Goal: Transaction & Acquisition: Purchase product/service

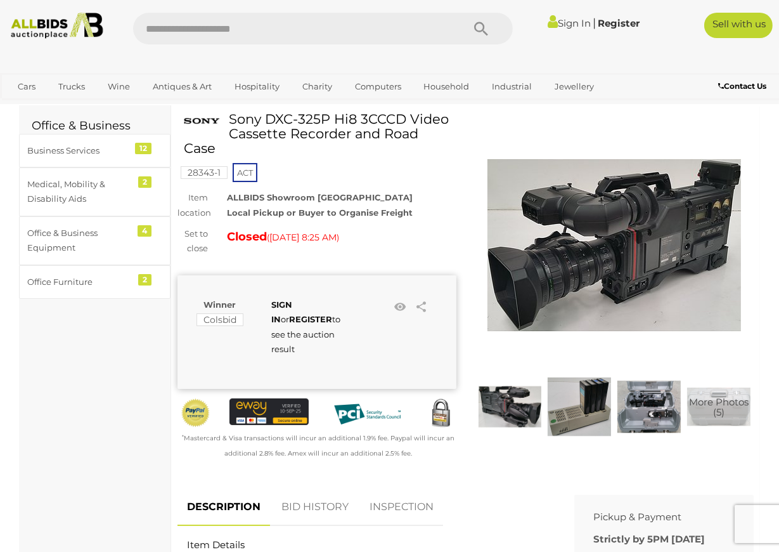
scroll to position [63, 0]
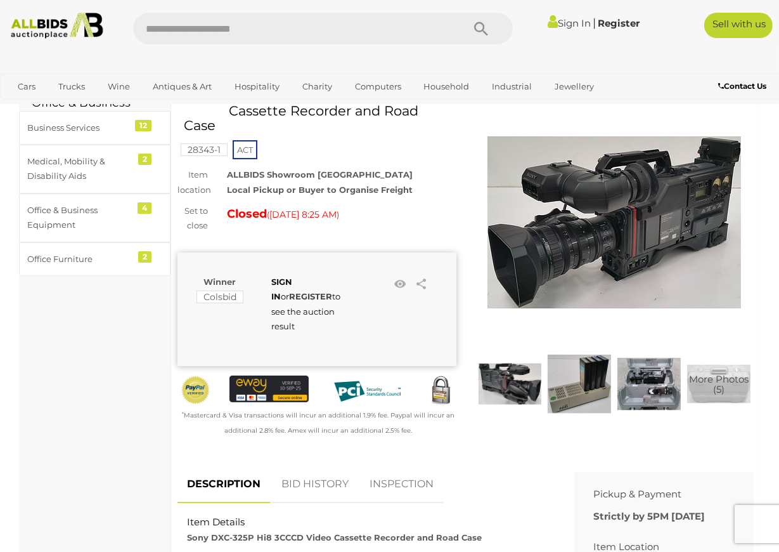
click at [294, 291] on strong "REGISTER" at bounding box center [310, 296] width 43 height 10
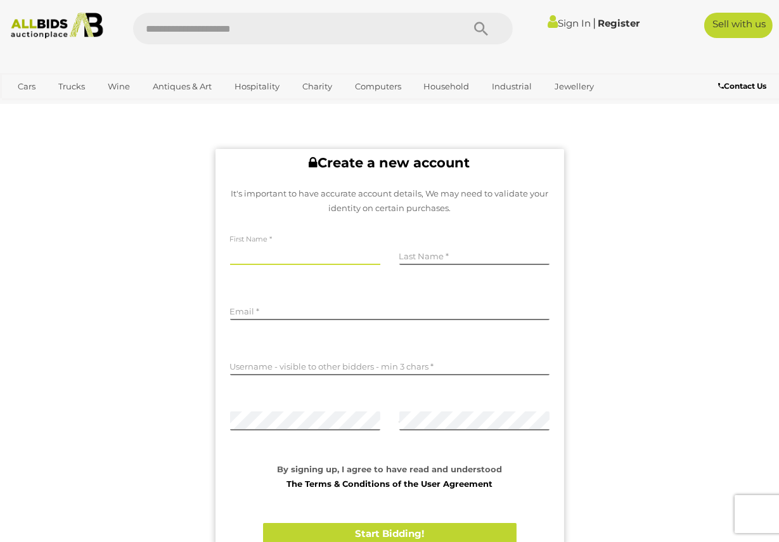
click at [253, 250] on input "text" at bounding box center [305, 255] width 150 height 19
type input "*"
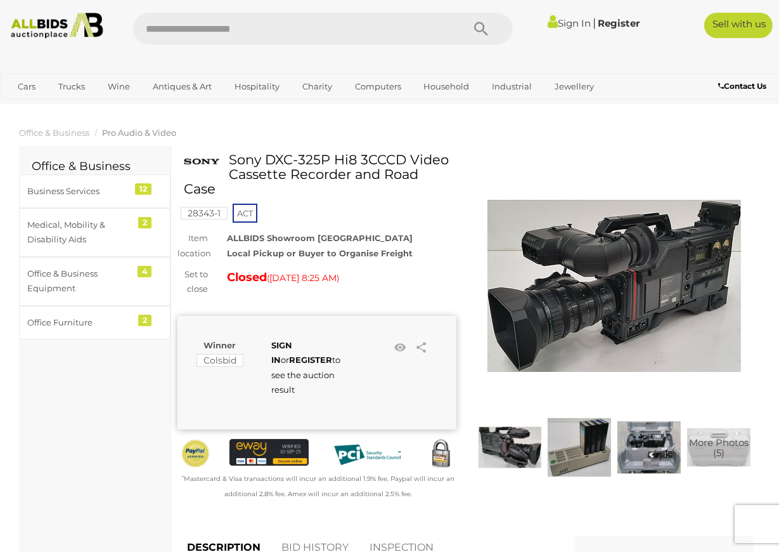
click at [583, 441] on img at bounding box center [579, 446] width 63 height 63
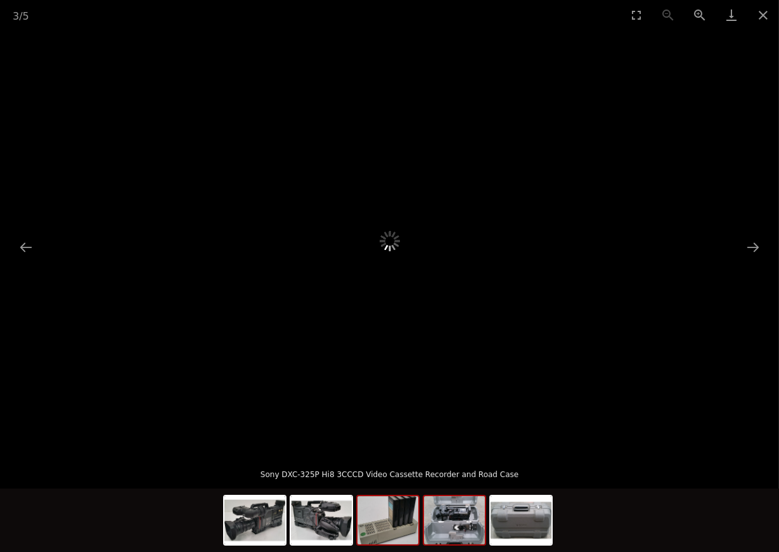
click at [462, 525] on img at bounding box center [454, 520] width 61 height 48
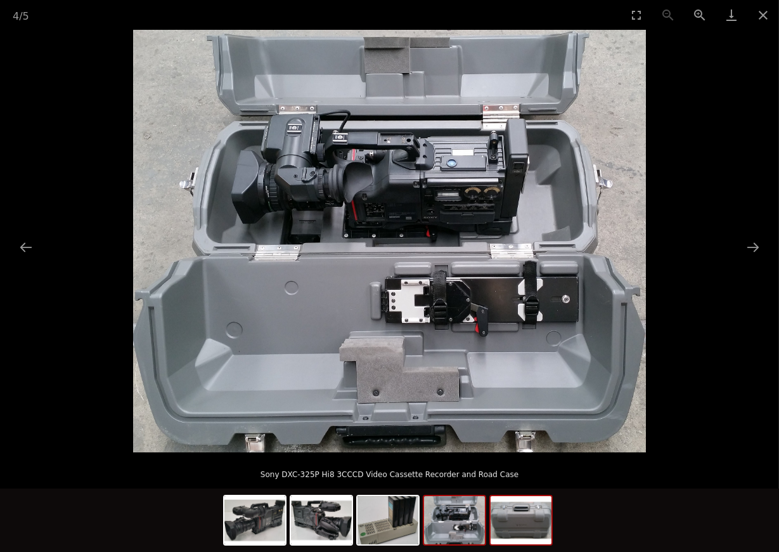
click at [503, 525] on img at bounding box center [521, 520] width 61 height 48
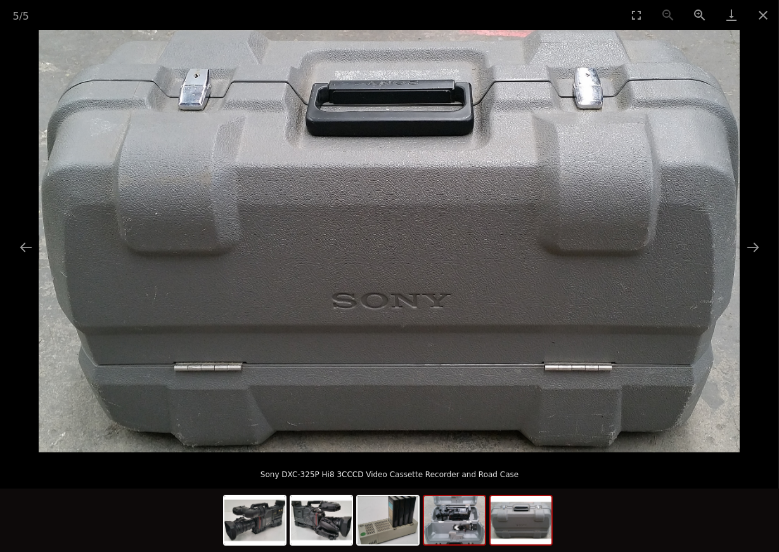
click at [453, 524] on img at bounding box center [454, 520] width 61 height 48
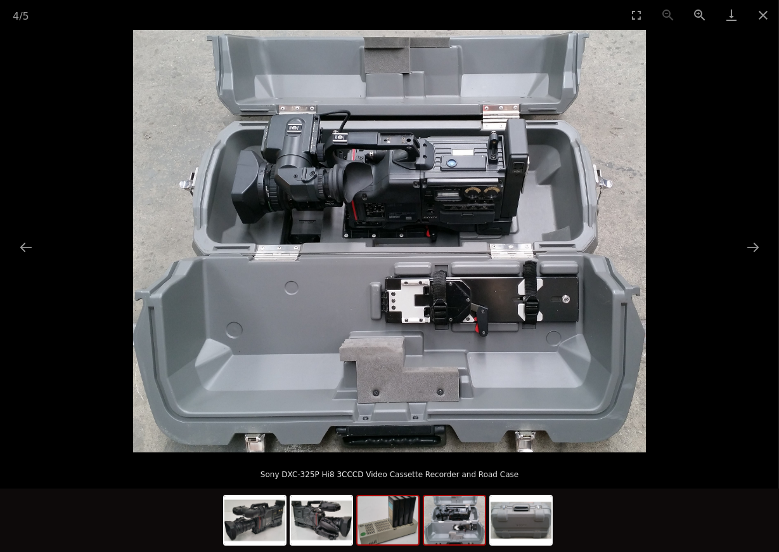
click at [391, 524] on img at bounding box center [388, 520] width 61 height 48
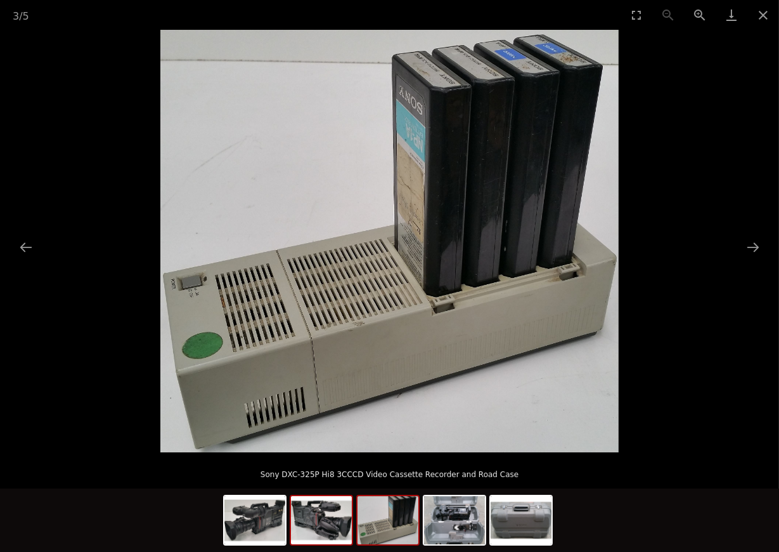
click at [326, 519] on img at bounding box center [321, 520] width 61 height 48
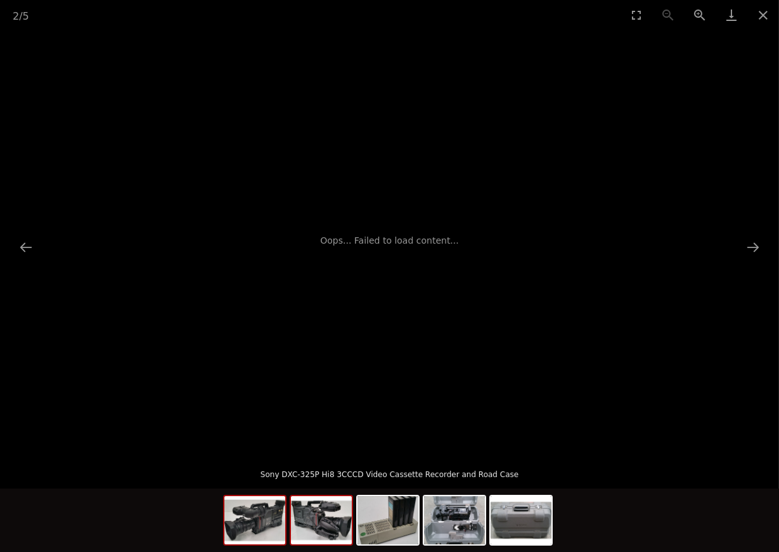
click at [268, 519] on img at bounding box center [254, 520] width 61 height 48
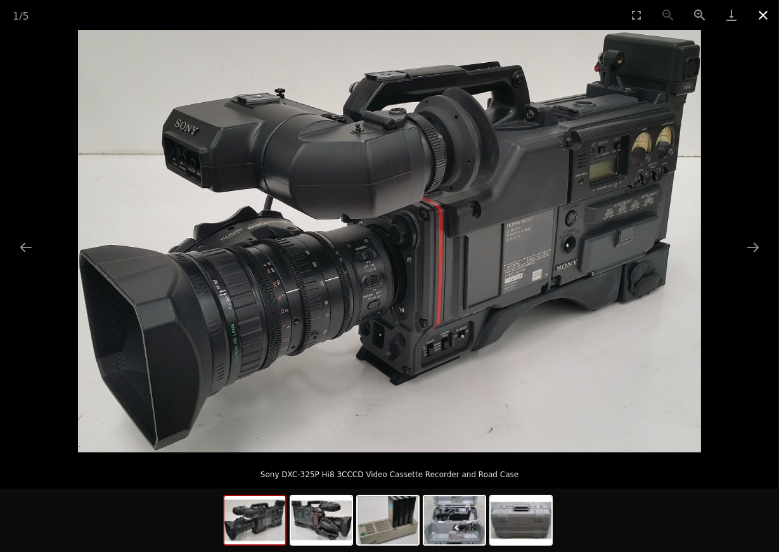
click at [756, 13] on button "Close gallery" at bounding box center [763, 15] width 32 height 30
